Goal: Transaction & Acquisition: Book appointment/travel/reservation

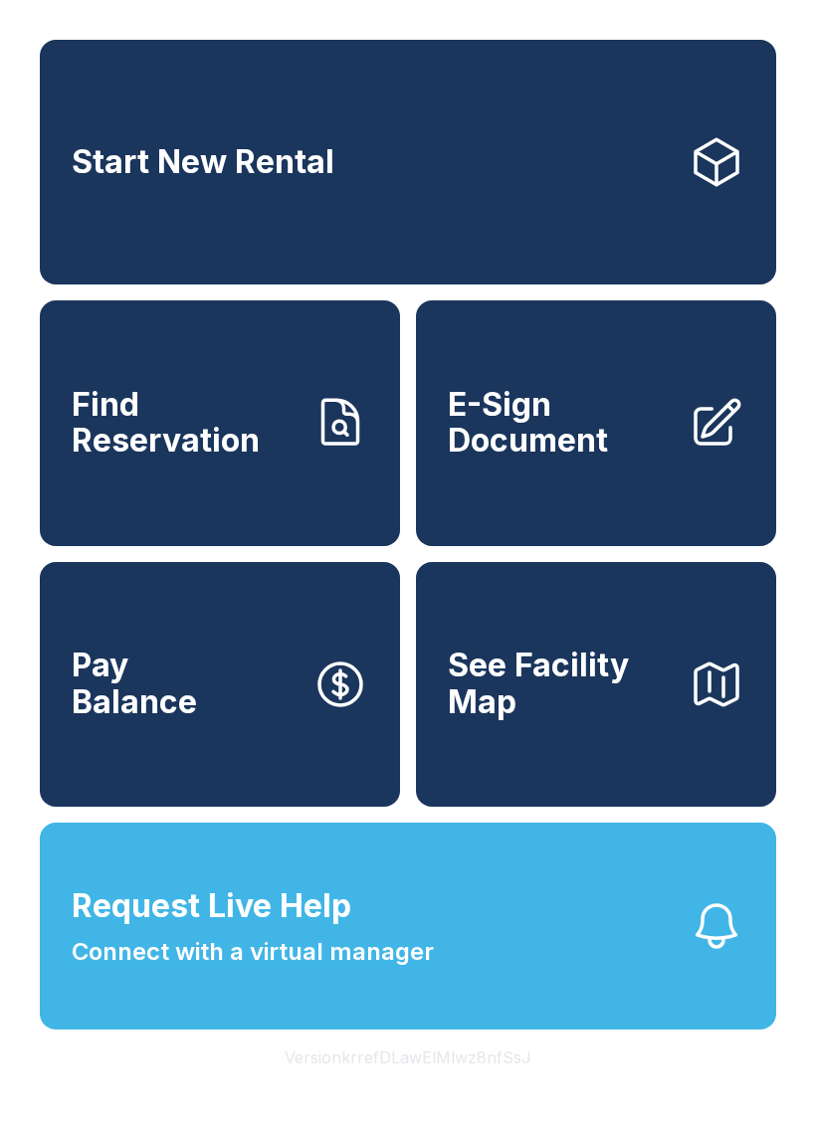
click at [700, 954] on icon "button" at bounding box center [716, 926] width 56 height 56
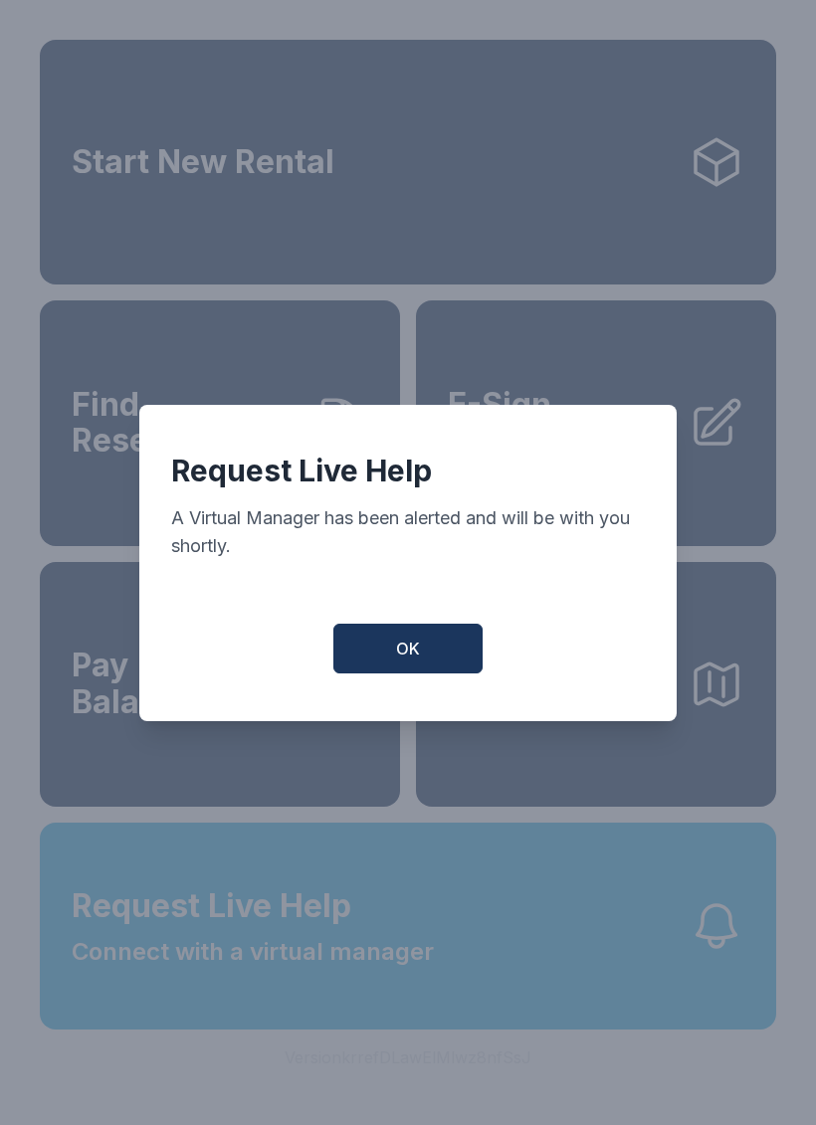
click at [465, 665] on button "OK" at bounding box center [407, 649] width 149 height 50
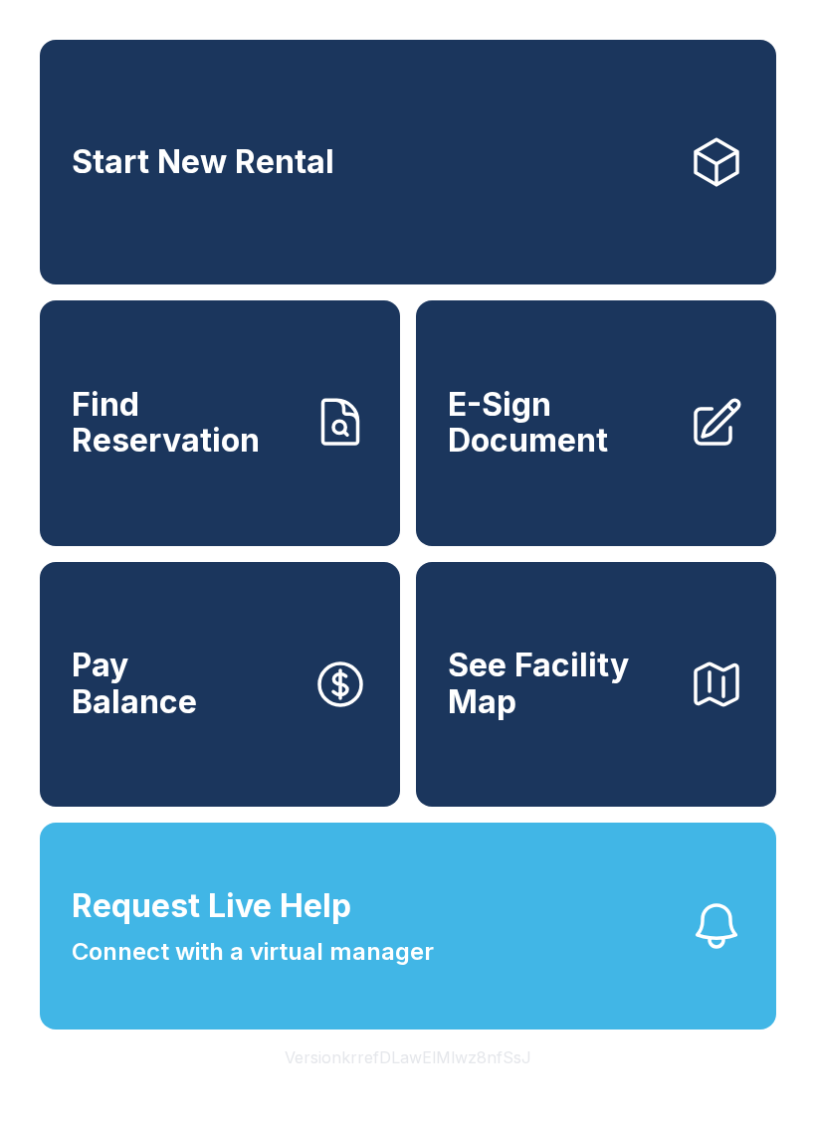
click at [170, 150] on span "Start New Rental" at bounding box center [203, 162] width 263 height 37
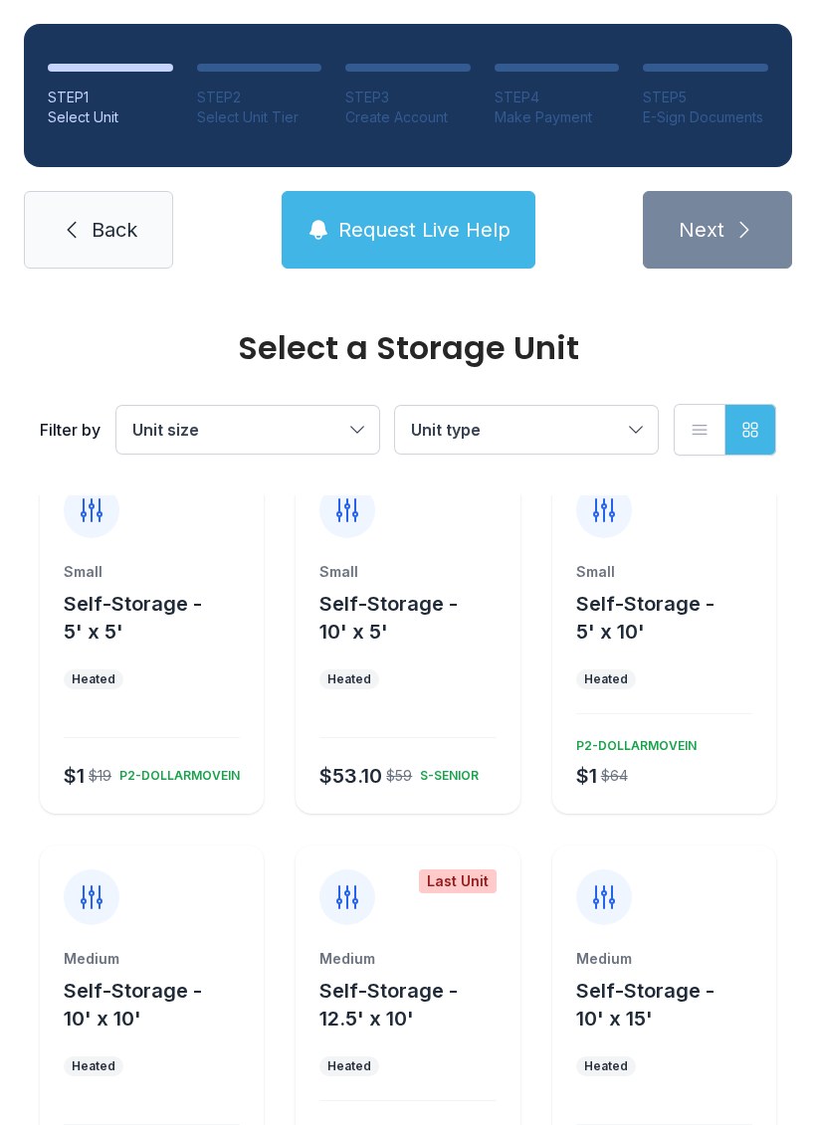
scroll to position [39, 0]
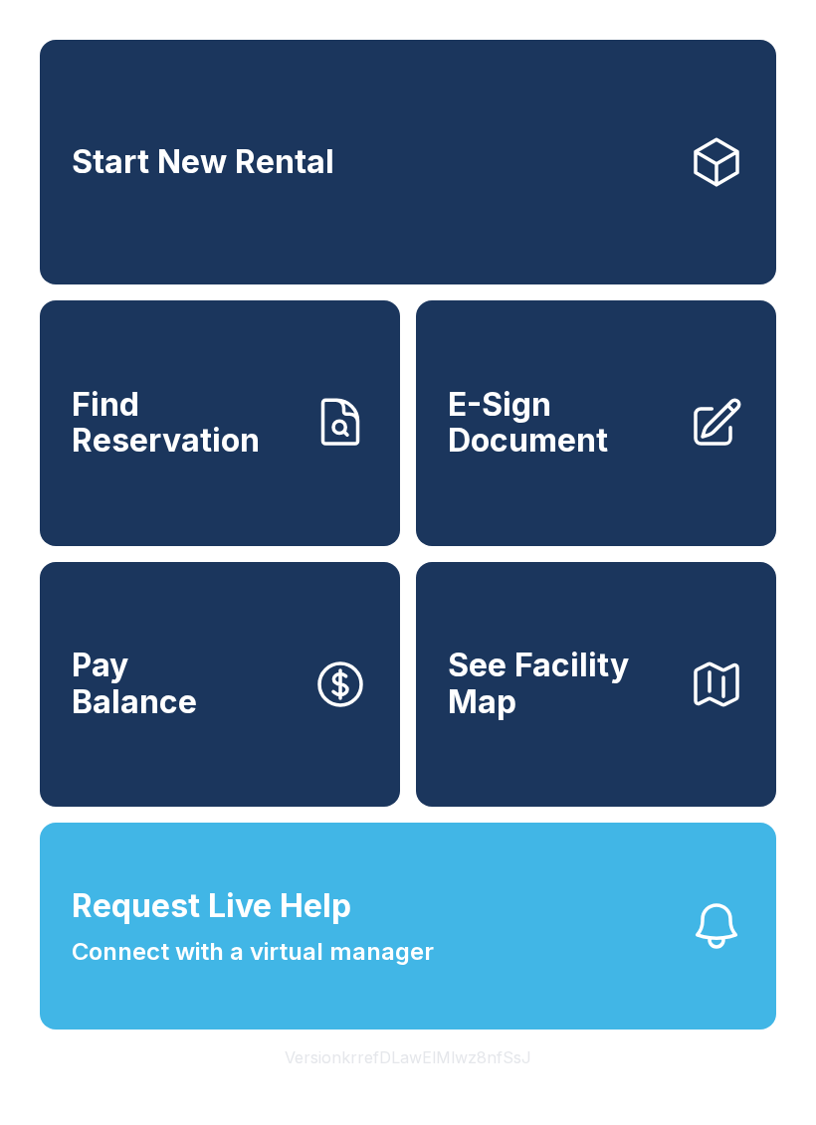
click at [429, 200] on link "Start New Rental" at bounding box center [408, 162] width 736 height 245
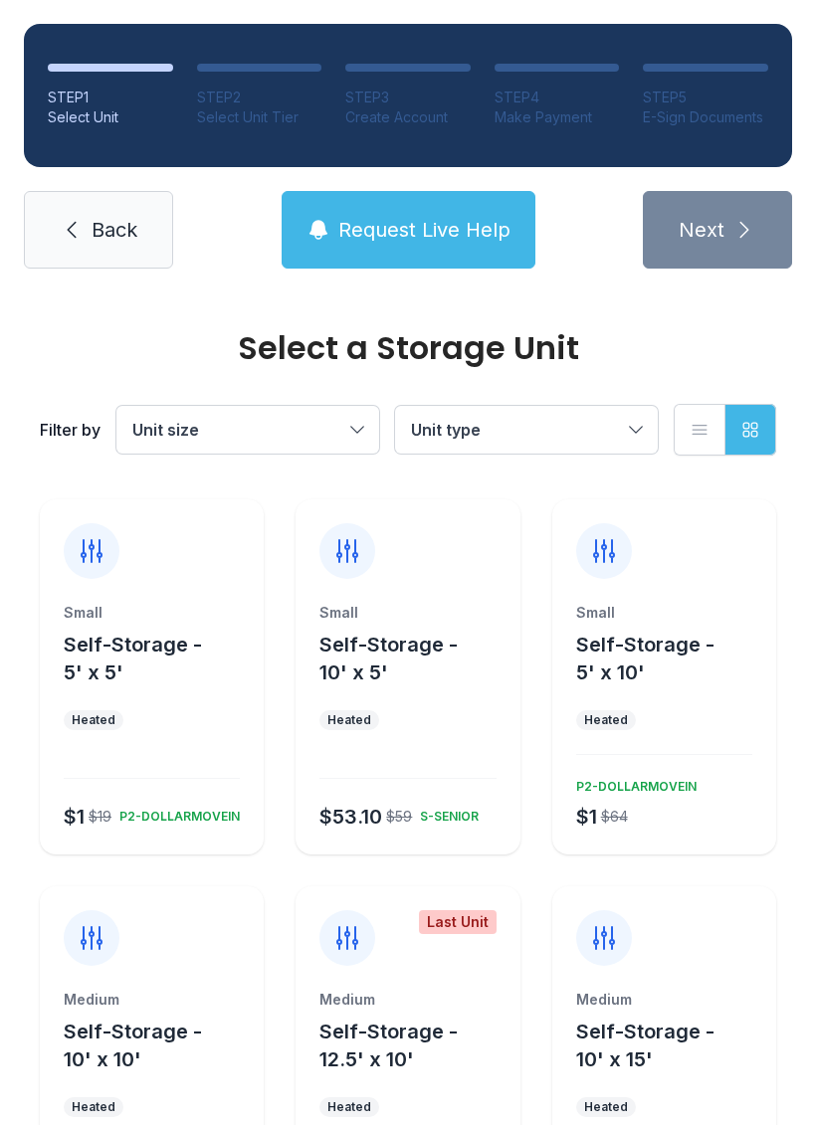
click at [199, 713] on ul "Heated" at bounding box center [152, 720] width 176 height 20
